Goal: Transaction & Acquisition: Obtain resource

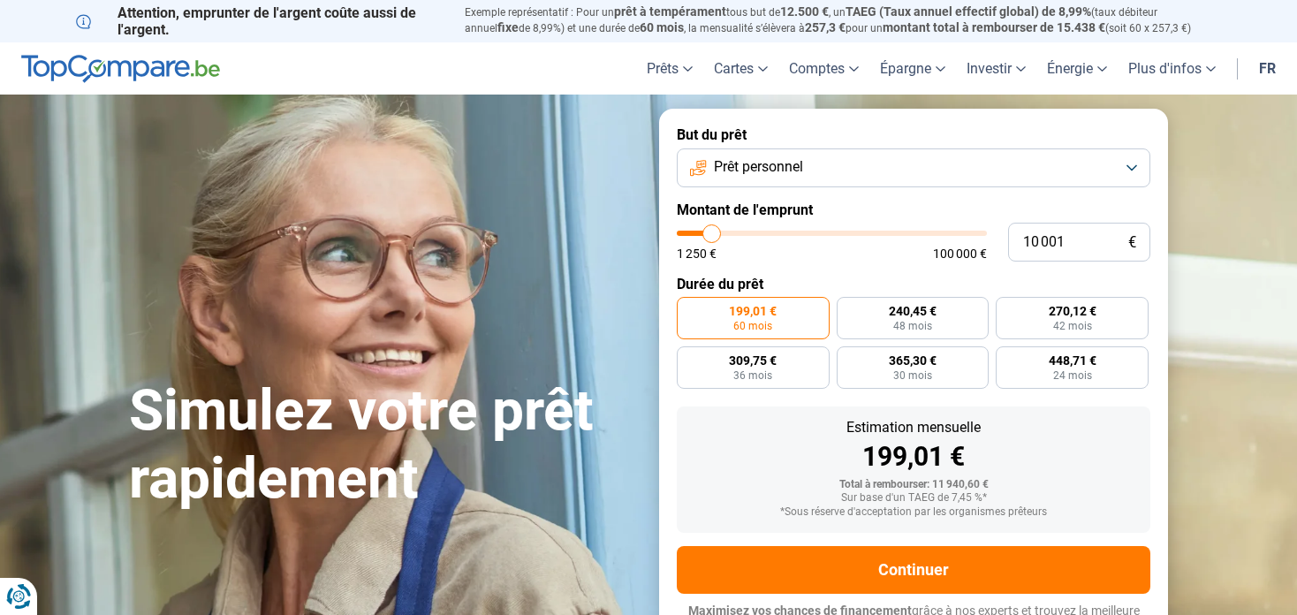
type input "10 750"
type input "10750"
type input "10 500"
type input "10500"
type input "10 000"
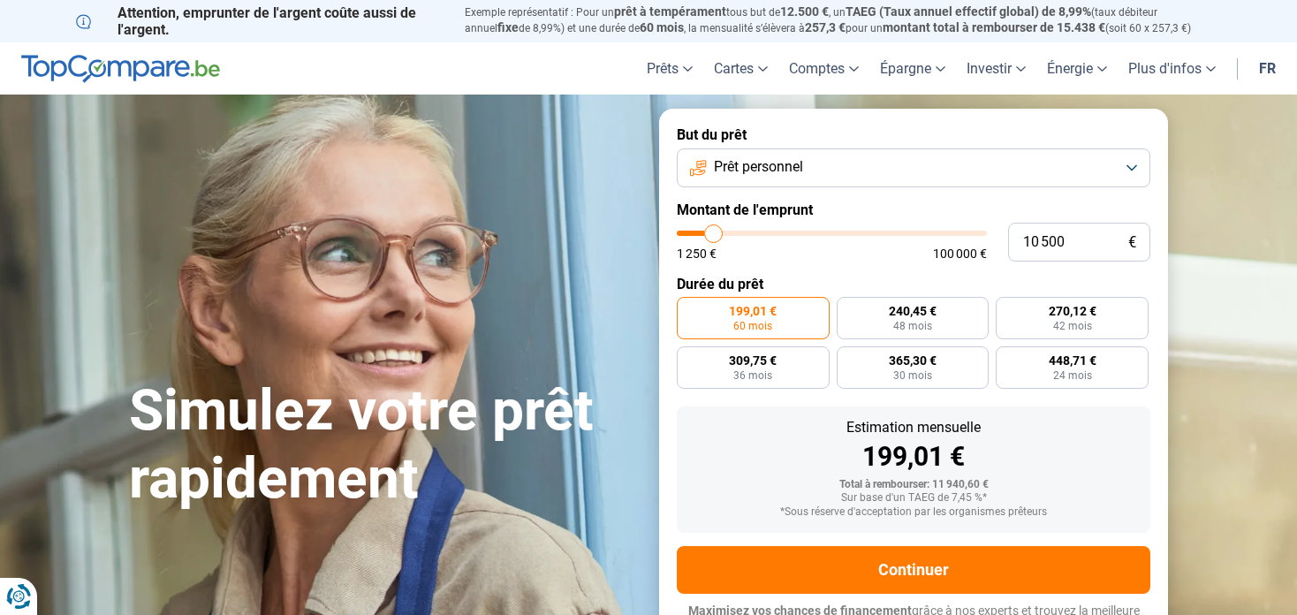
type input "10000"
type input "9 000"
type input "9000"
type input "8 500"
type input "8500"
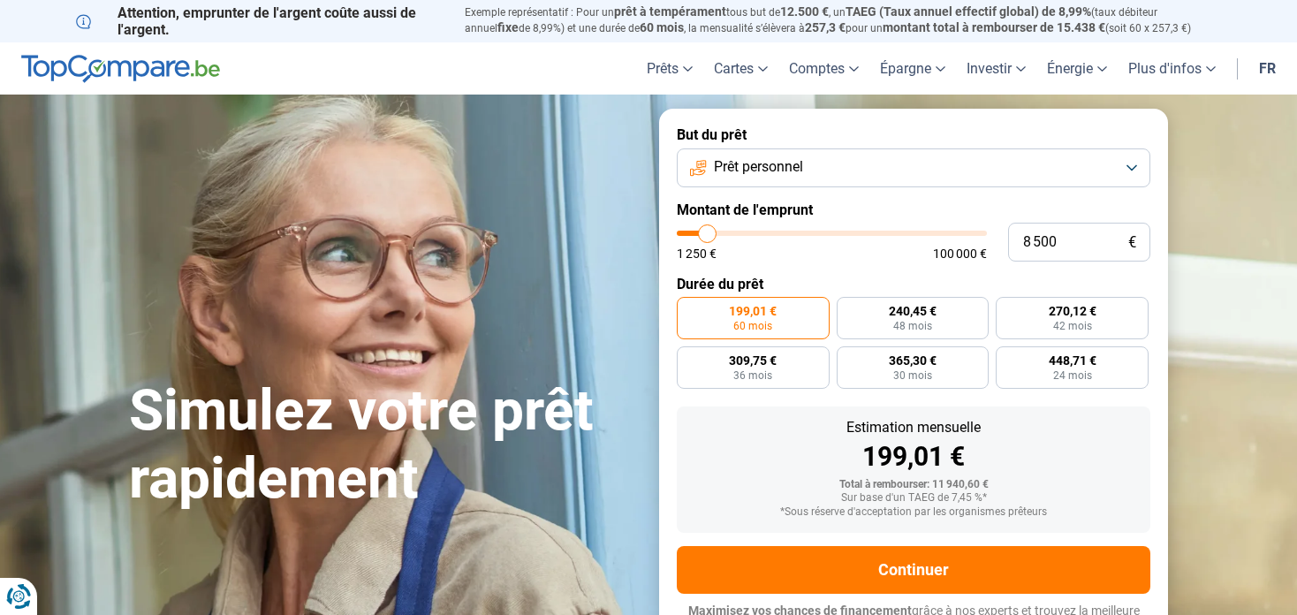
type input "6 750"
type input "6750"
type input "4 500"
type input "4500"
type input "1 250"
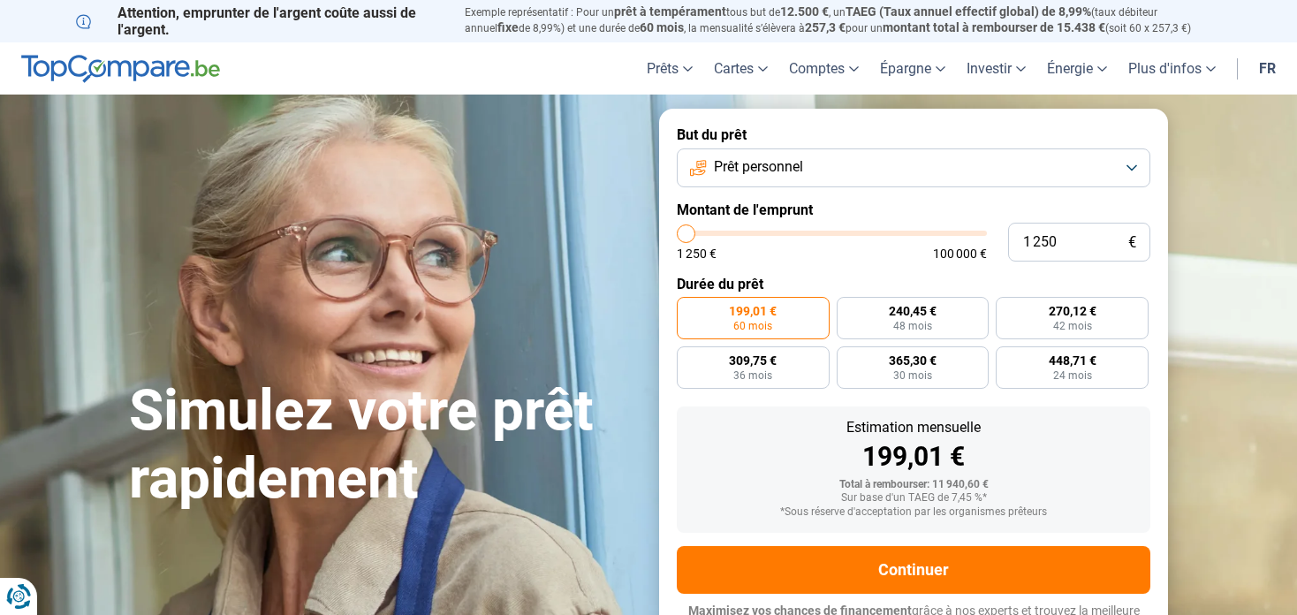
drag, startPoint x: 715, startPoint y: 231, endPoint x: 602, endPoint y: 231, distance: 113.1
type input "1250"
click at [677, 231] on input "range" at bounding box center [832, 233] width 310 height 5
radio input "true"
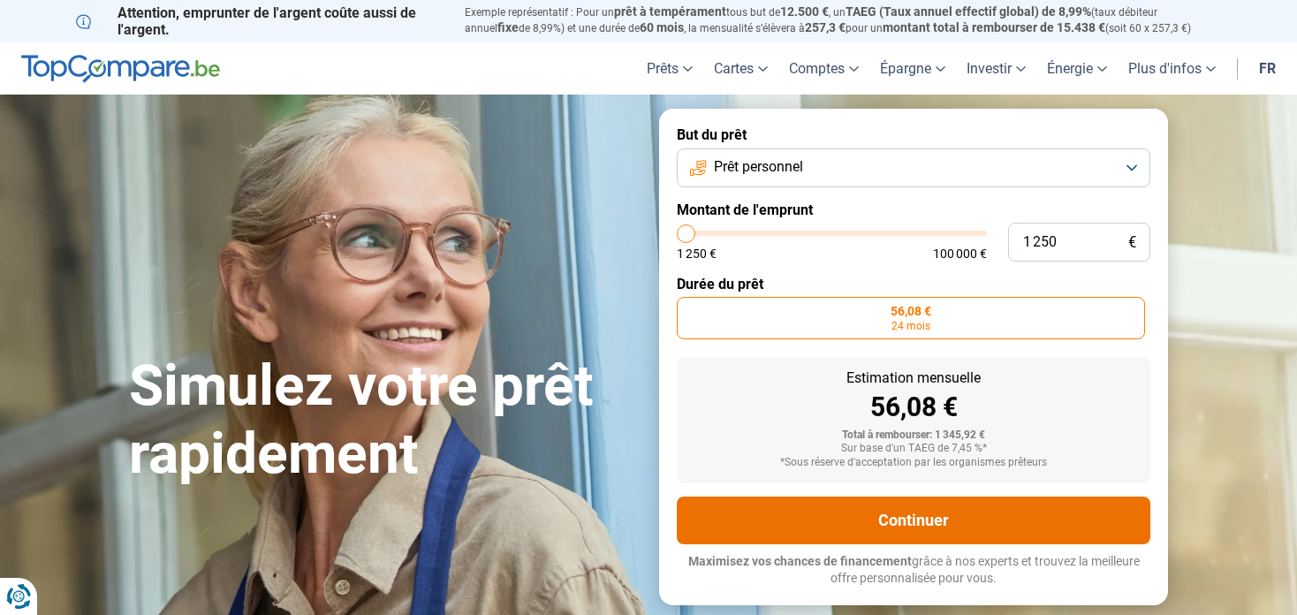
click at [977, 518] on button "Continuer" at bounding box center [914, 521] width 474 height 48
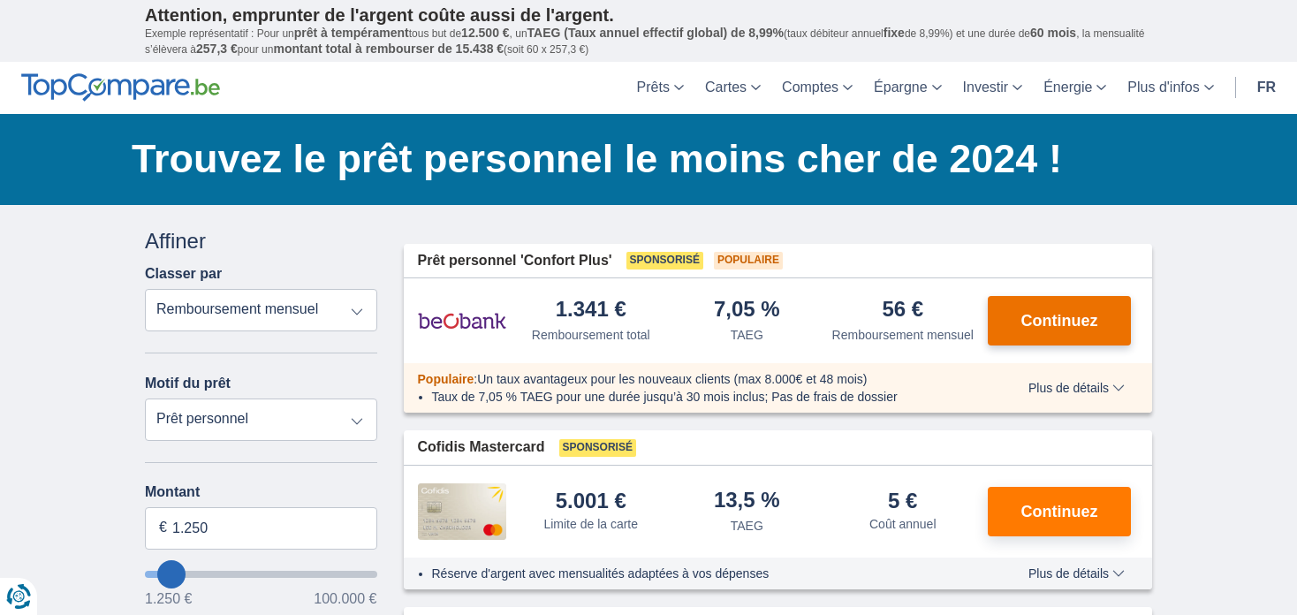
click at [1074, 313] on span "Continuez" at bounding box center [1060, 321] width 77 height 16
